Goal: Task Accomplishment & Management: Complete application form

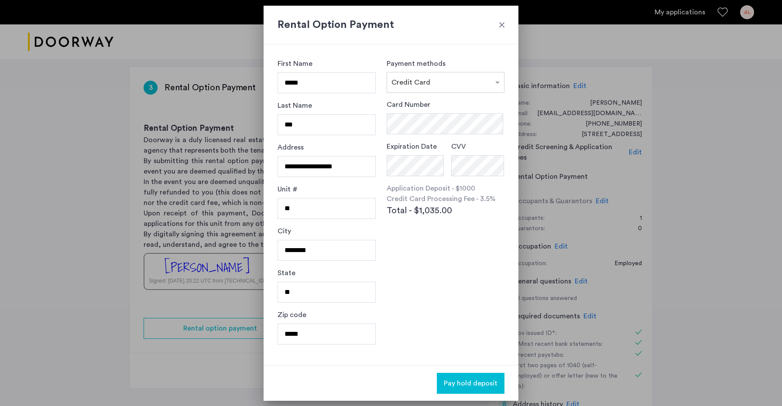
click at [498, 24] on div at bounding box center [501, 25] width 9 height 9
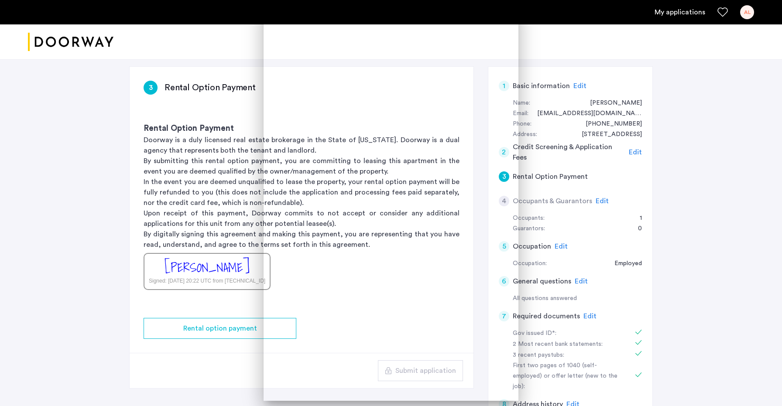
scroll to position [57, 0]
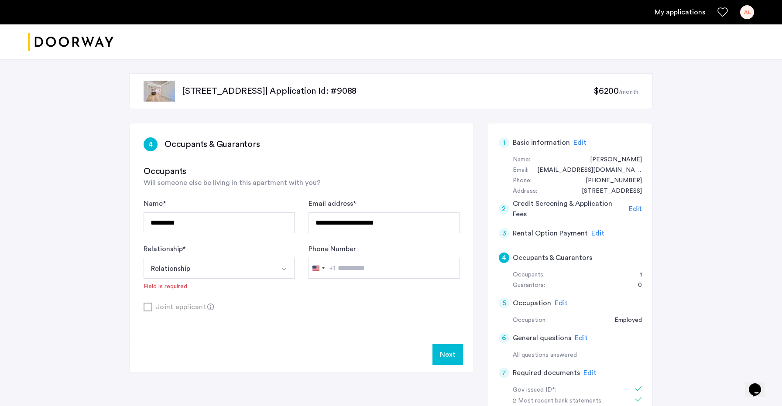
click at [181, 265] on button "Relationship" at bounding box center [209, 268] width 130 height 21
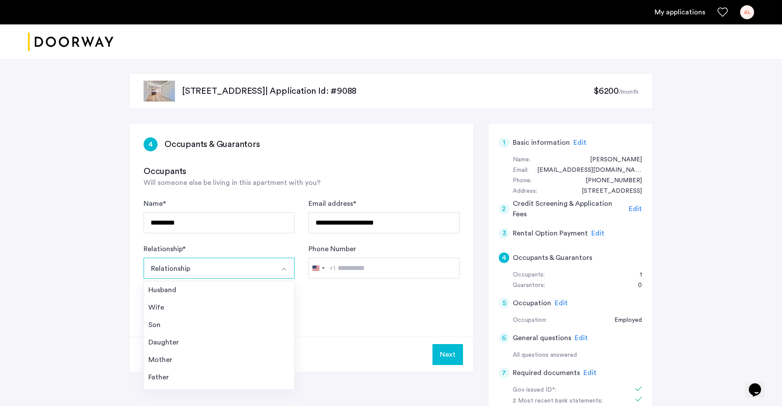
click at [181, 265] on button "Relationship" at bounding box center [209, 268] width 130 height 21
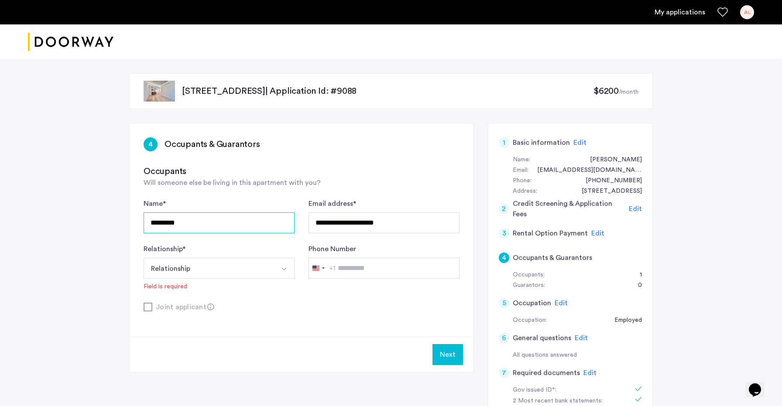
click at [246, 224] on input "*********" at bounding box center [219, 222] width 151 height 21
type input "**********"
click at [393, 230] on input "**********" at bounding box center [383, 222] width 151 height 21
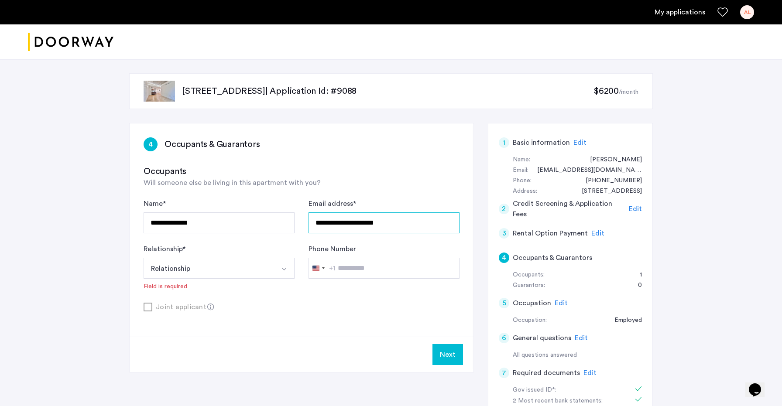
click at [393, 230] on input "**********" at bounding box center [383, 222] width 151 height 21
paste input "**"
type input "**********"
click at [254, 266] on button "Relationship" at bounding box center [209, 268] width 130 height 21
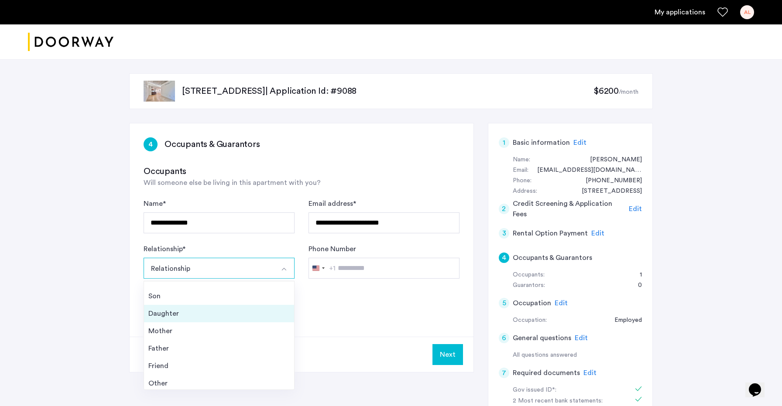
scroll to position [31, 0]
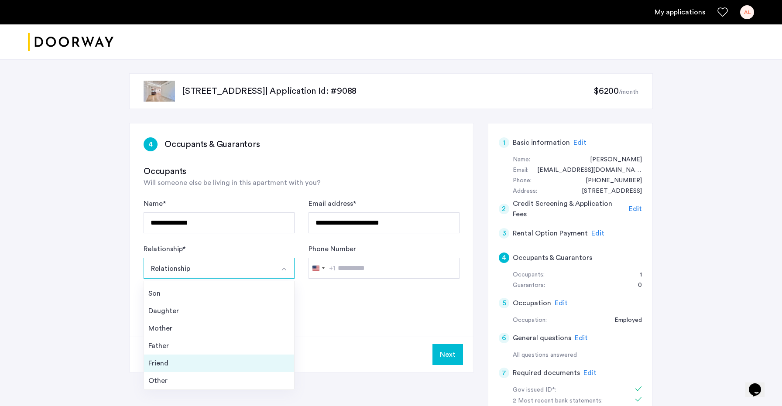
click at [216, 364] on div "Friend" at bounding box center [218, 363] width 141 height 10
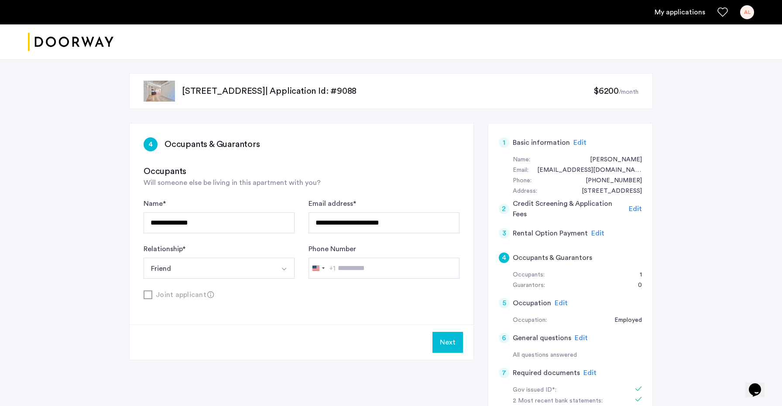
click at [452, 347] on button "Next" at bounding box center [447, 342] width 31 height 21
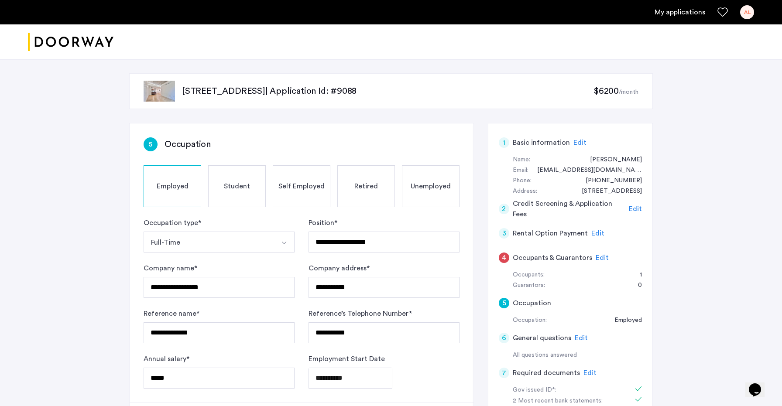
click at [601, 257] on span "Edit" at bounding box center [601, 257] width 13 height 7
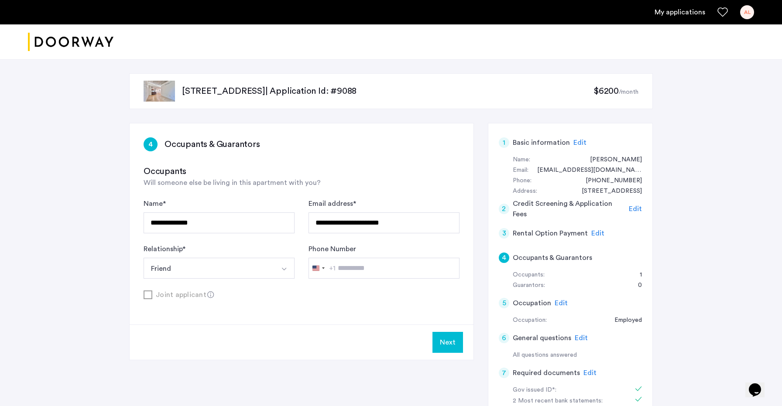
click at [445, 343] on button "Next" at bounding box center [447, 342] width 31 height 21
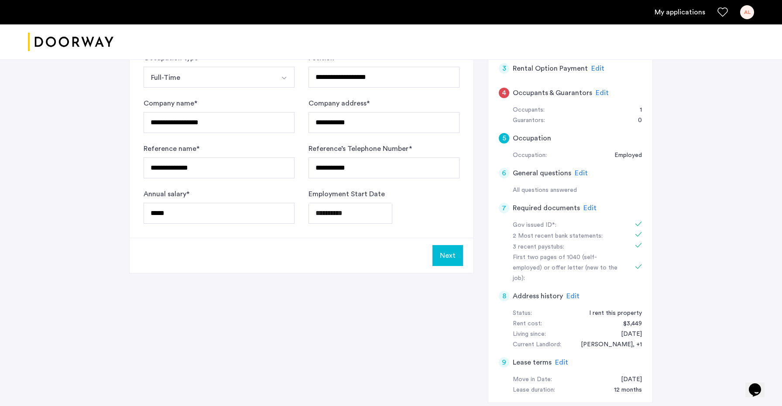
scroll to position [173, 0]
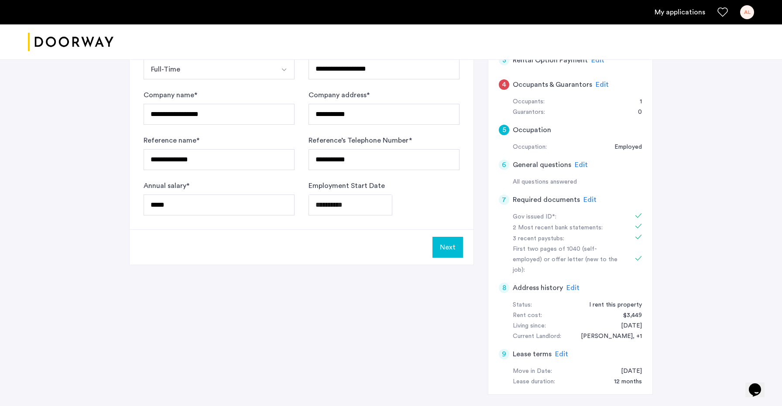
click at [445, 246] on button "Next" at bounding box center [447, 247] width 31 height 21
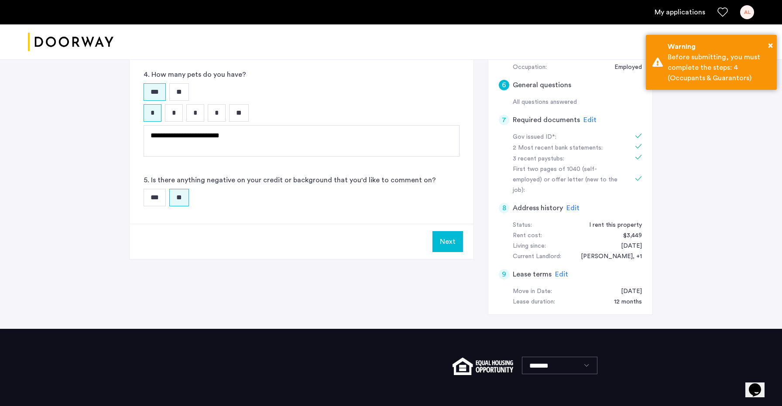
scroll to position [268, 0]
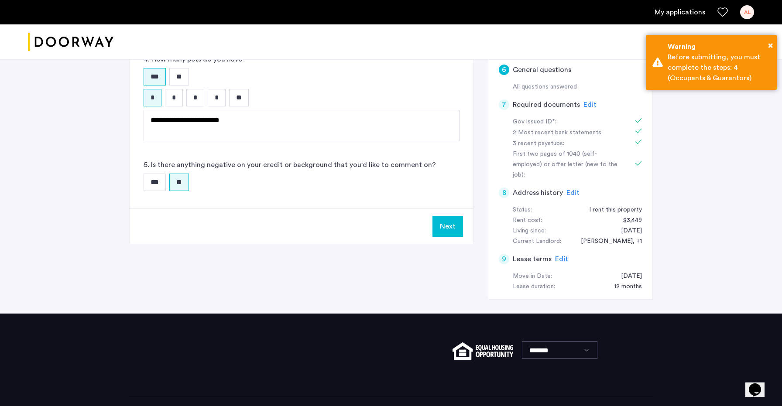
click at [560, 256] on span "Edit" at bounding box center [561, 259] width 13 height 7
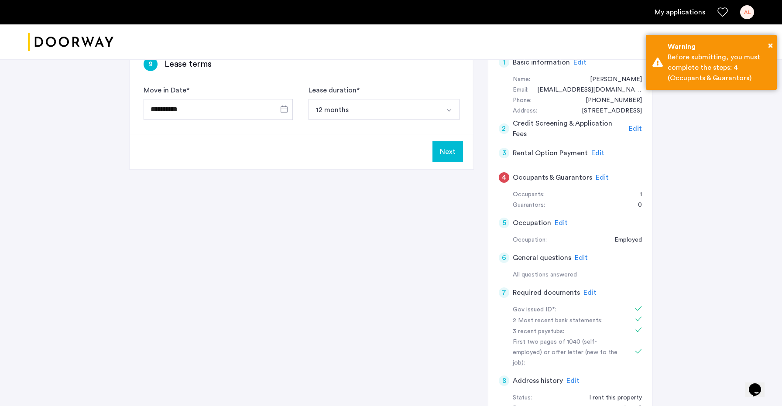
scroll to position [69, 0]
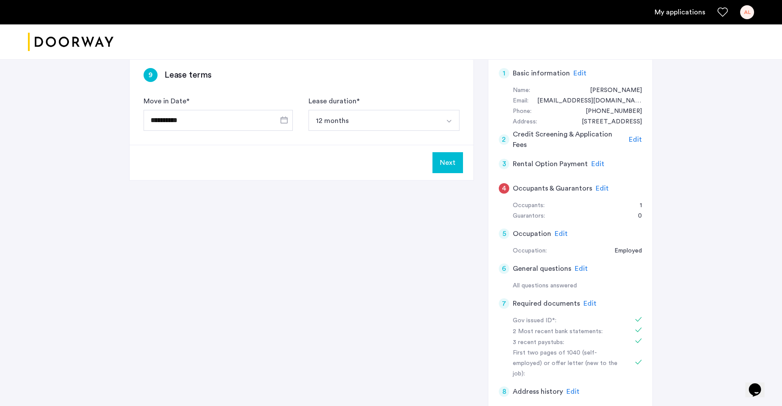
click at [449, 160] on button "Next" at bounding box center [447, 162] width 31 height 21
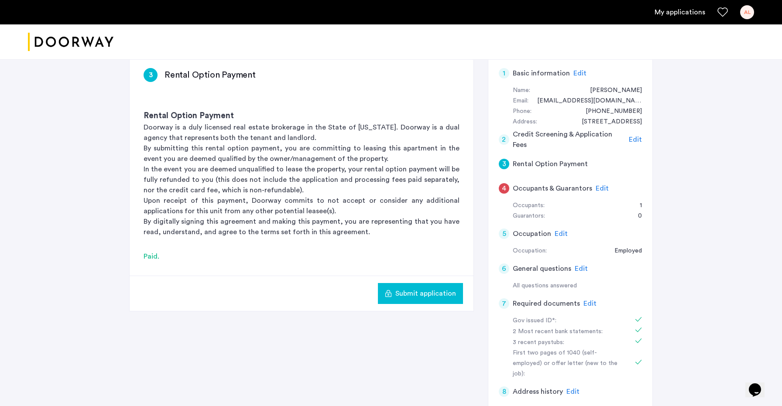
scroll to position [0, 0]
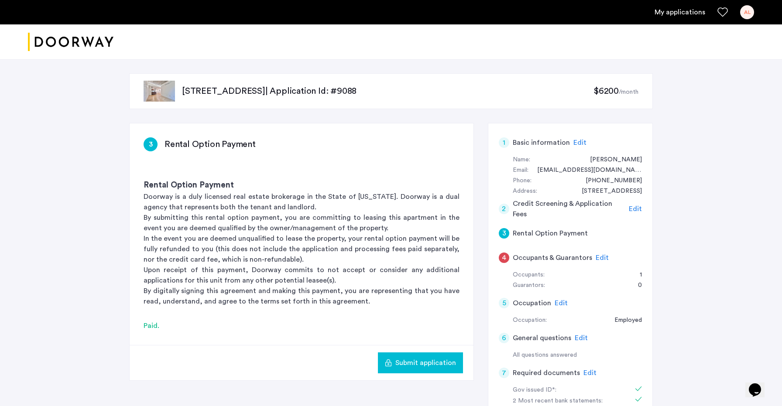
click at [418, 366] on span "Submit application" at bounding box center [425, 363] width 61 height 10
click at [597, 257] on span "Edit" at bounding box center [601, 257] width 13 height 7
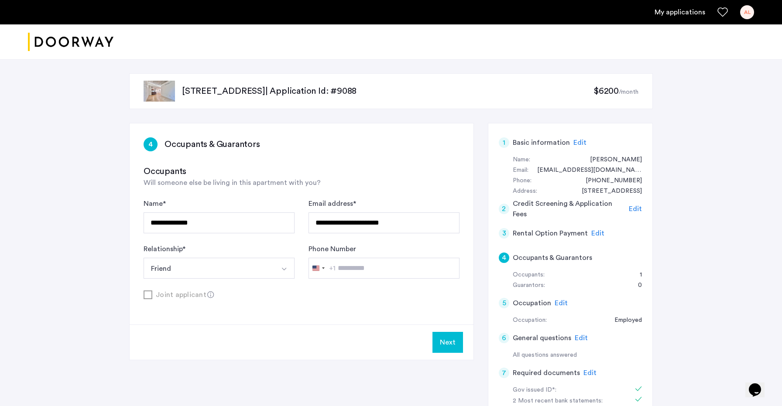
click at [448, 338] on button "Next" at bounding box center [447, 342] width 31 height 21
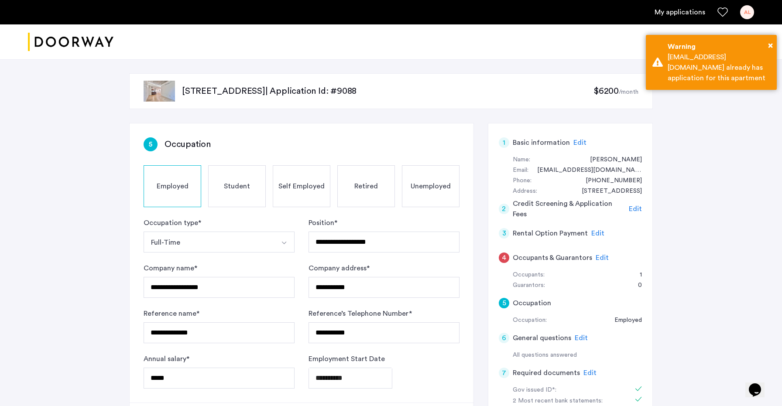
click at [601, 254] on span "Edit" at bounding box center [601, 257] width 13 height 7
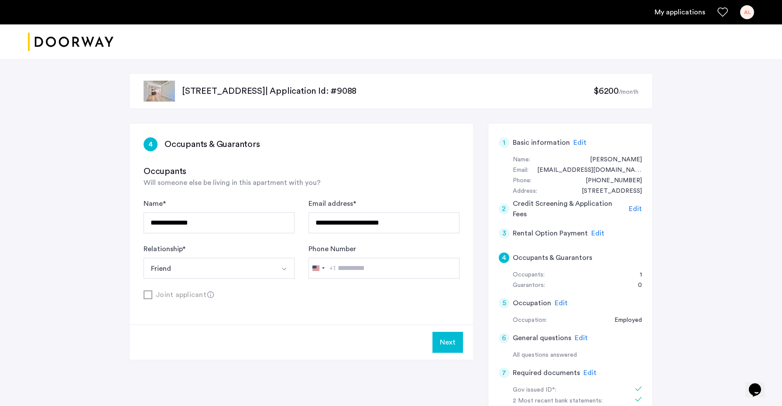
click at [638, 204] on div "Edit" at bounding box center [635, 209] width 13 height 10
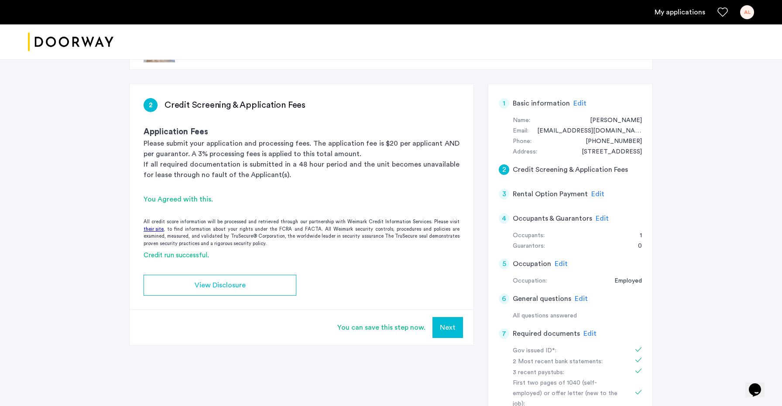
scroll to position [45, 0]
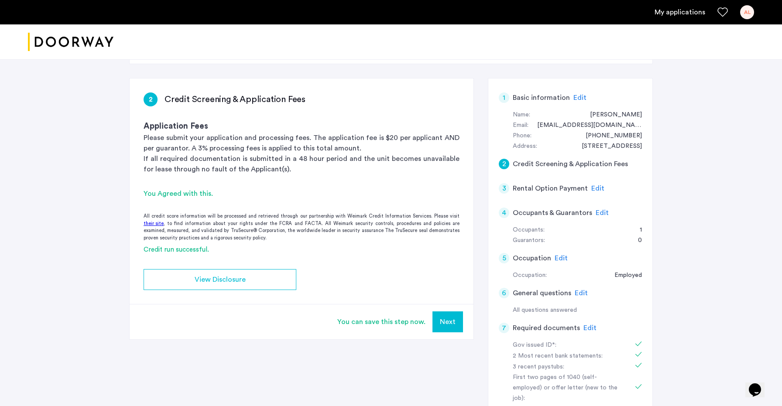
click at [455, 322] on button "Next" at bounding box center [447, 321] width 31 height 21
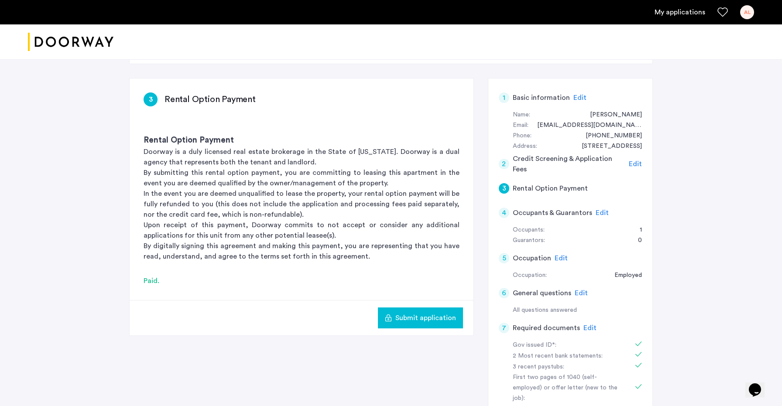
scroll to position [0, 0]
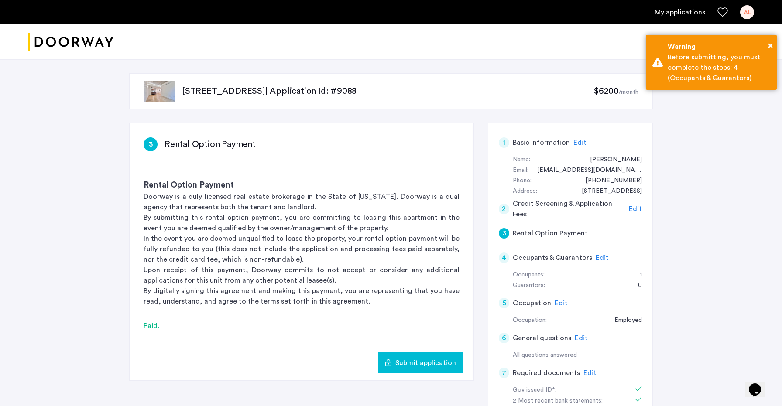
click at [592, 255] on div "4 Occupants & Guarantors Edit" at bounding box center [570, 258] width 143 height 24
click at [598, 257] on span "Edit" at bounding box center [601, 257] width 13 height 7
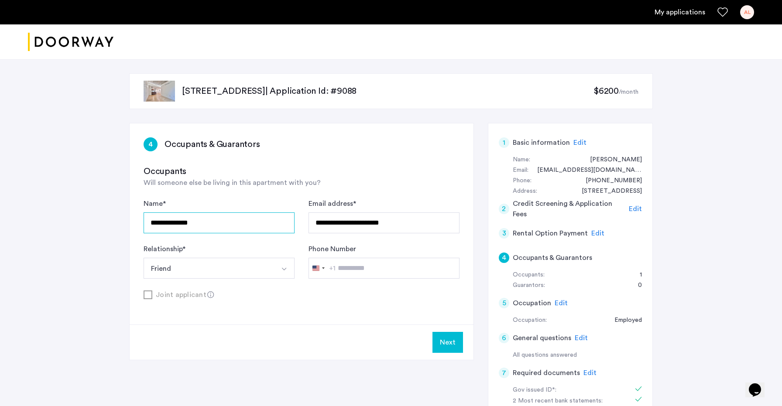
click at [234, 221] on input "**********" at bounding box center [219, 222] width 151 height 21
click at [150, 295] on div "Joint applicant" at bounding box center [302, 294] width 316 height 11
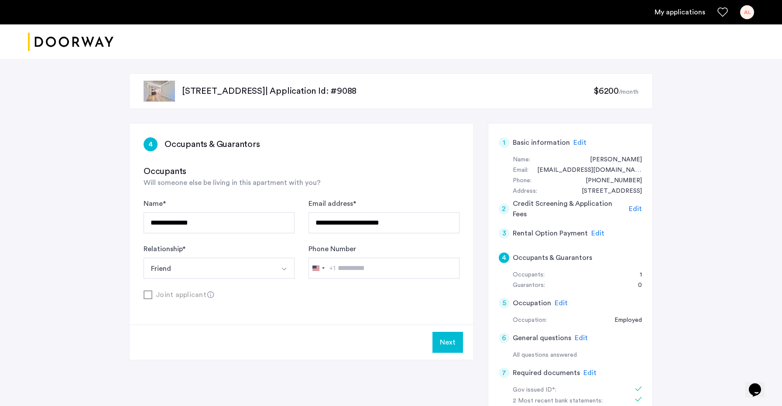
click at [459, 349] on button "Next" at bounding box center [447, 342] width 31 height 21
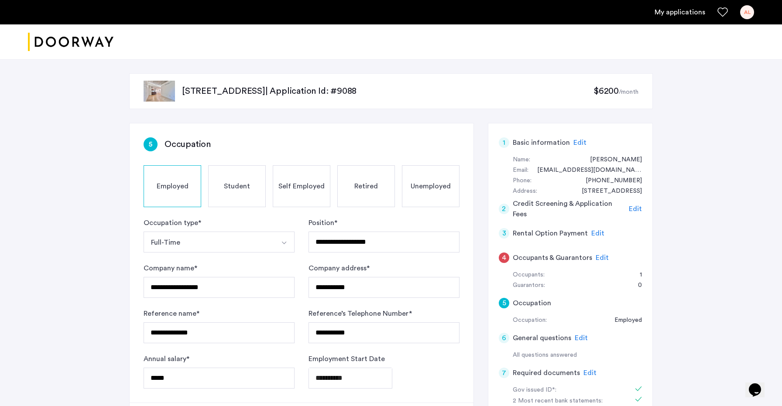
click at [598, 256] on span "Edit" at bounding box center [601, 257] width 13 height 7
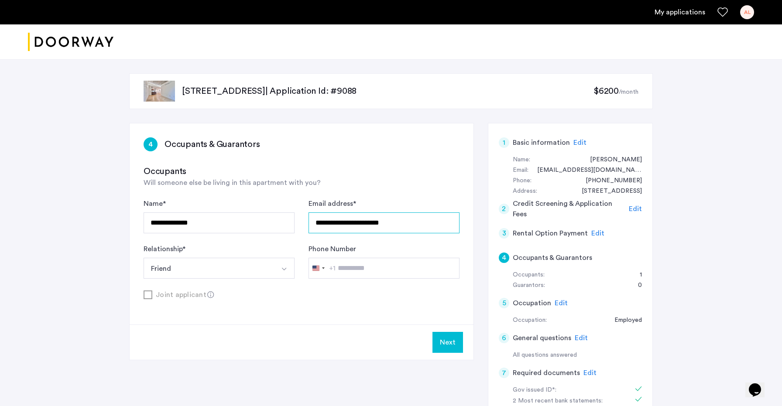
click at [403, 230] on input "**********" at bounding box center [383, 222] width 151 height 21
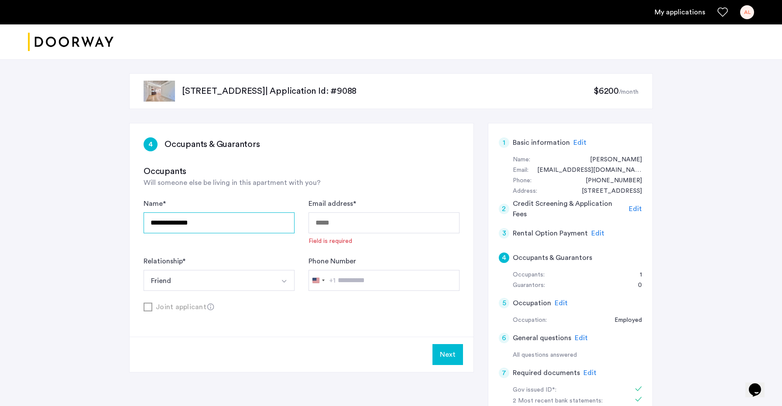
click at [207, 223] on input "**********" at bounding box center [219, 222] width 151 height 21
type input "*"
click at [197, 284] on button "Friend" at bounding box center [209, 280] width 130 height 21
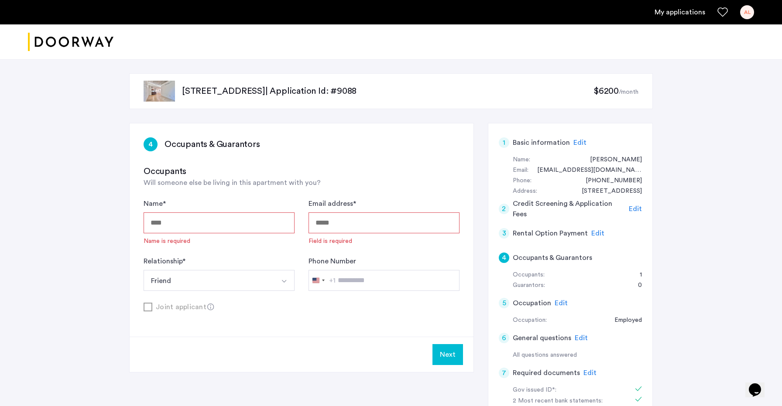
click at [197, 284] on button "Friend" at bounding box center [209, 280] width 130 height 21
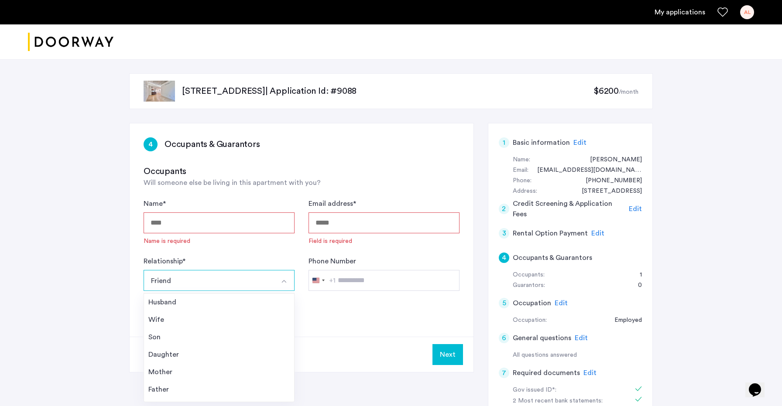
click at [334, 338] on div "Next" at bounding box center [302, 354] width 344 height 35
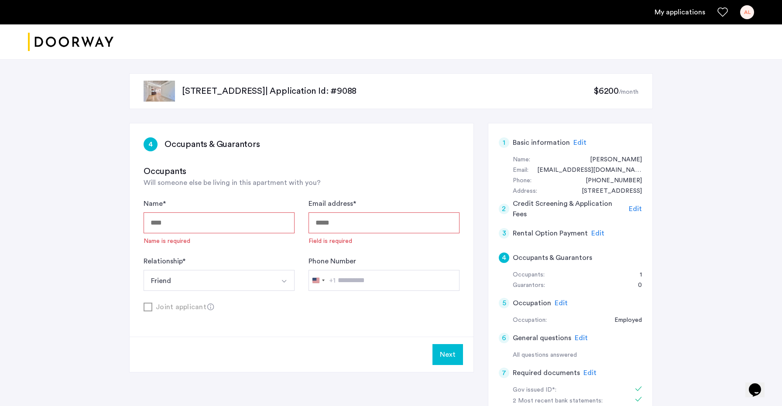
click at [144, 310] on div "Joint applicant" at bounding box center [302, 306] width 316 height 11
click at [461, 362] on button "Next" at bounding box center [447, 354] width 31 height 21
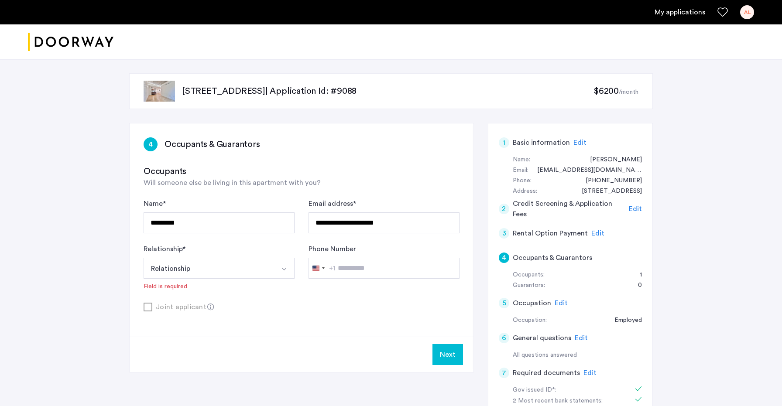
click at [238, 265] on button "Relationship" at bounding box center [209, 268] width 130 height 21
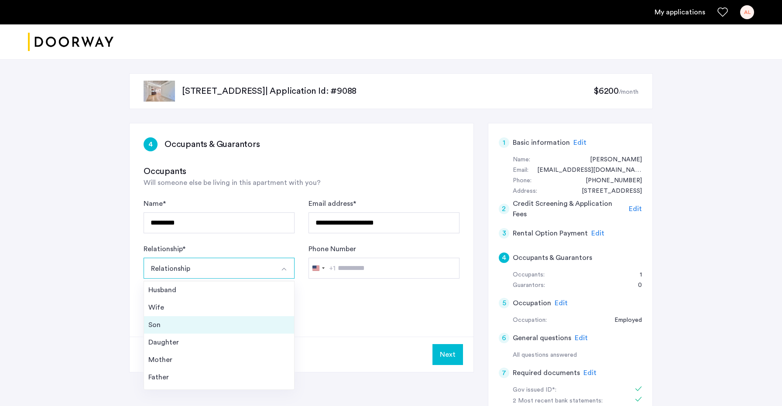
scroll to position [31, 0]
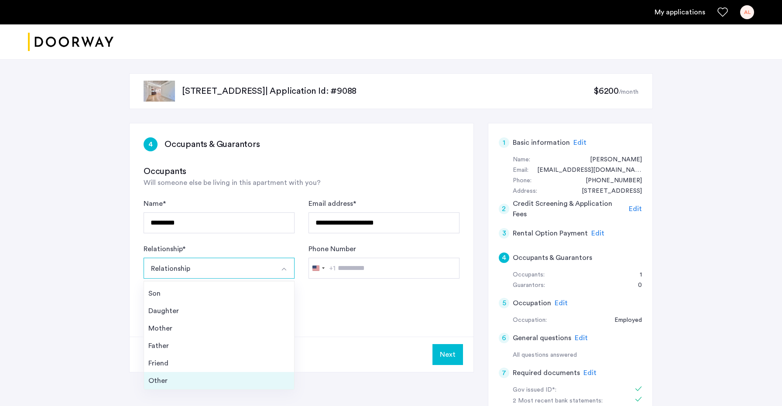
click at [202, 381] on div "Other" at bounding box center [218, 381] width 141 height 10
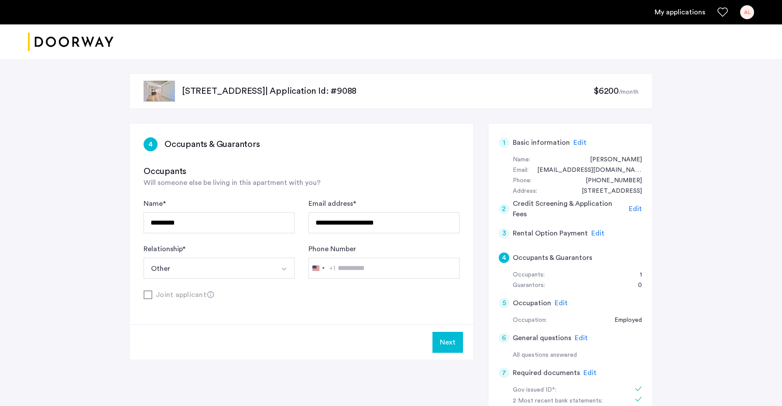
click at [448, 346] on button "Next" at bounding box center [447, 342] width 31 height 21
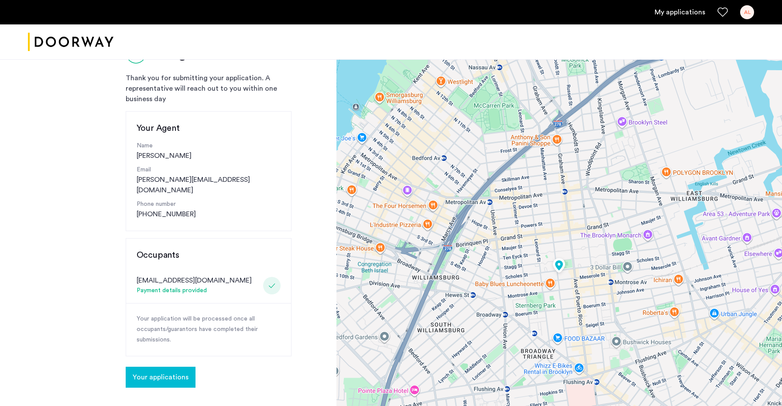
scroll to position [44, 0]
click at [174, 372] on span "Your applications" at bounding box center [161, 377] width 56 height 10
